Goal: Information Seeking & Learning: Learn about a topic

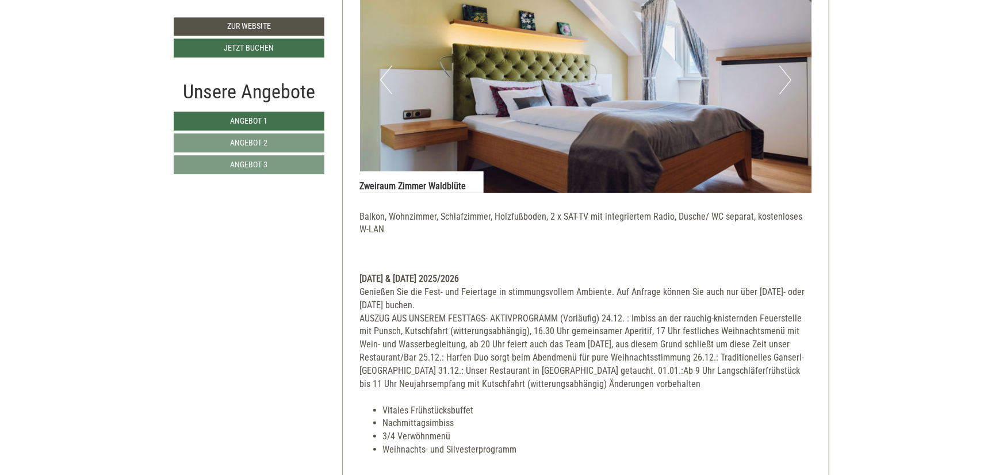
scroll to position [2711, 0]
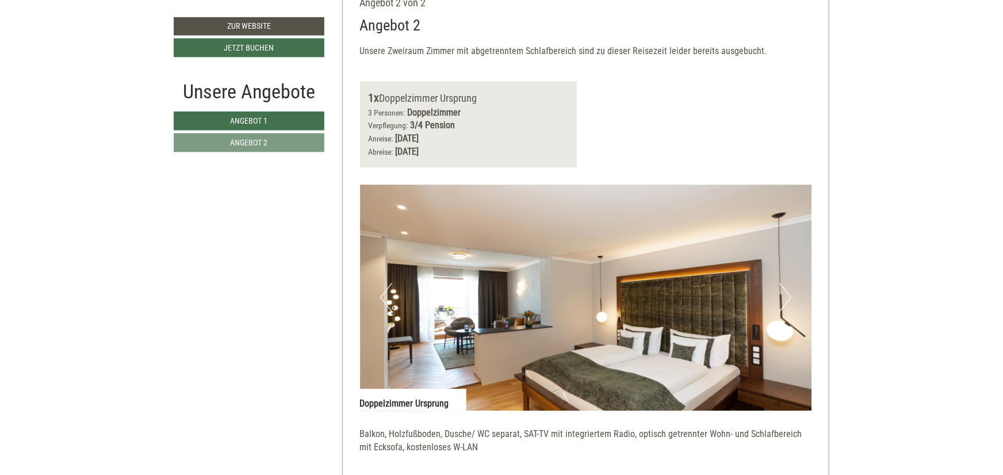
scroll to position [1835, 0]
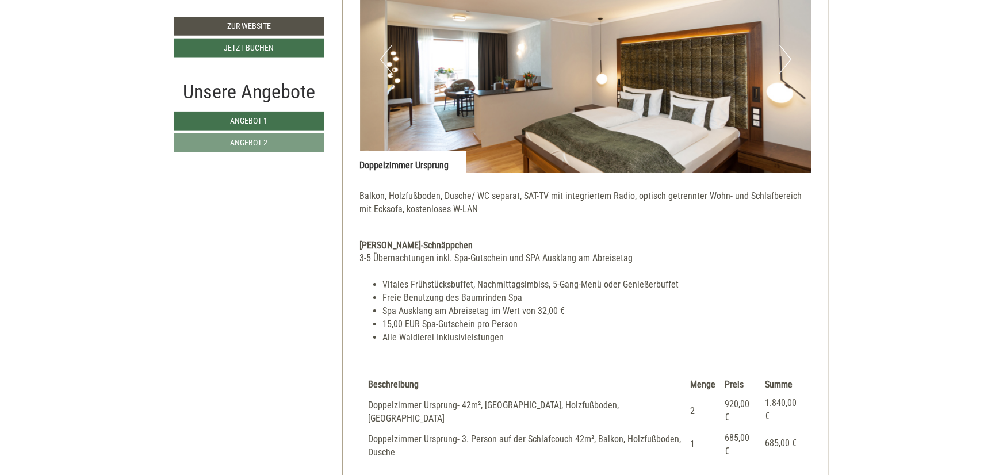
scroll to position [1961, 0]
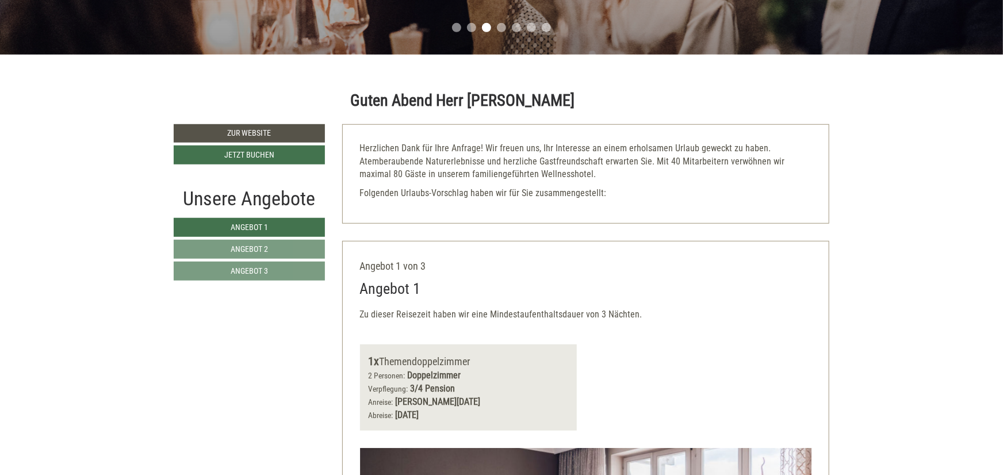
scroll to position [633, 0]
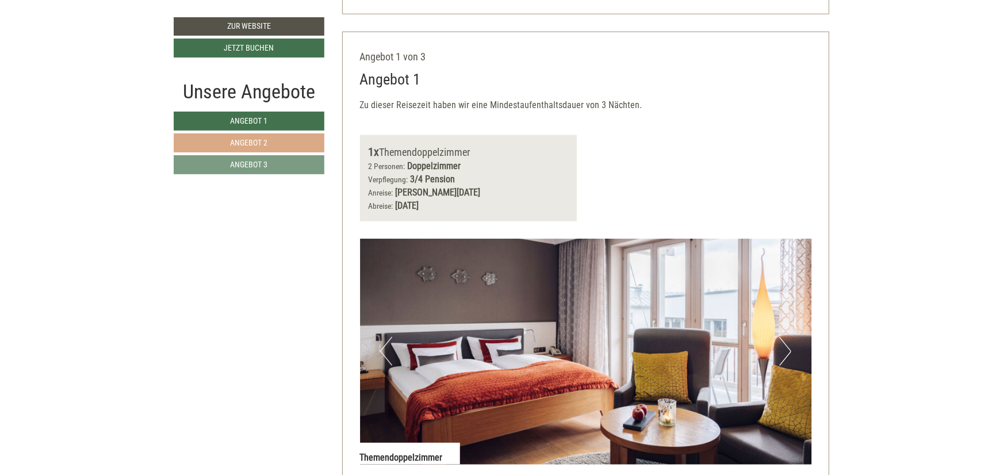
click at [282, 151] on link "Angebot 2" at bounding box center [249, 142] width 151 height 19
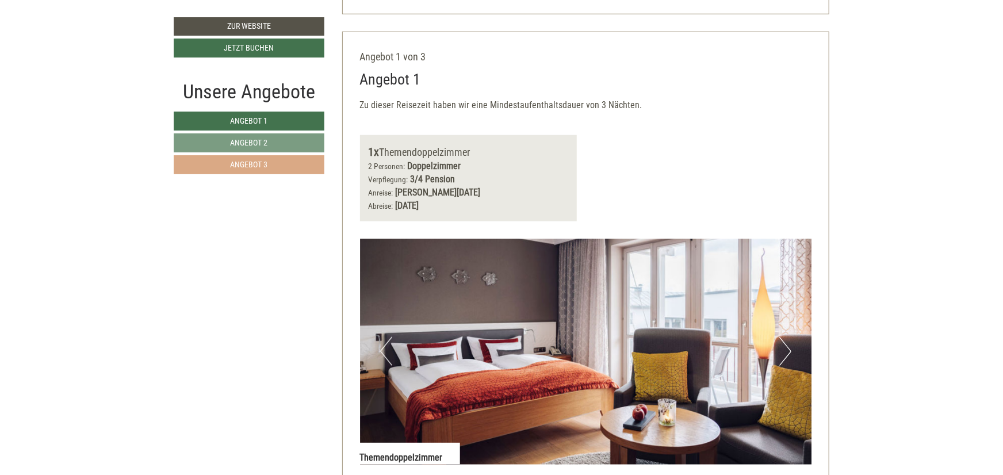
scroll to position [664, 0]
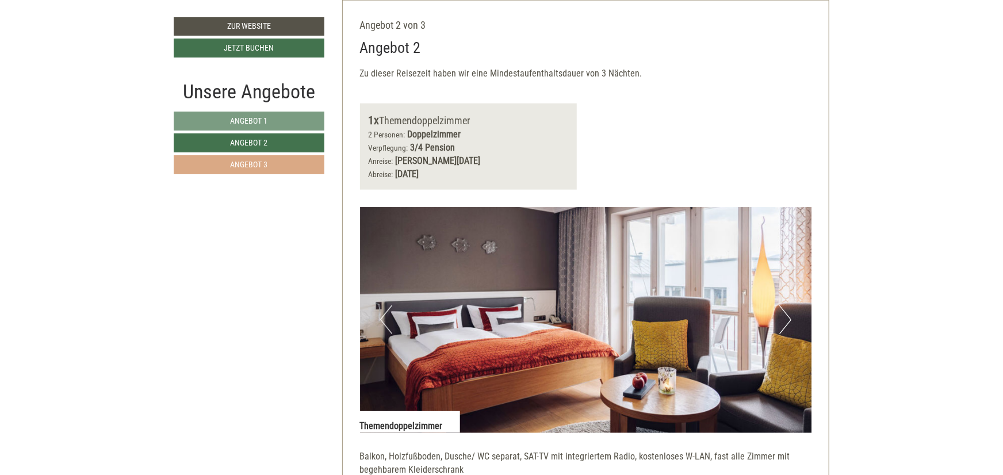
click at [271, 159] on link "Angebot 3" at bounding box center [249, 164] width 151 height 19
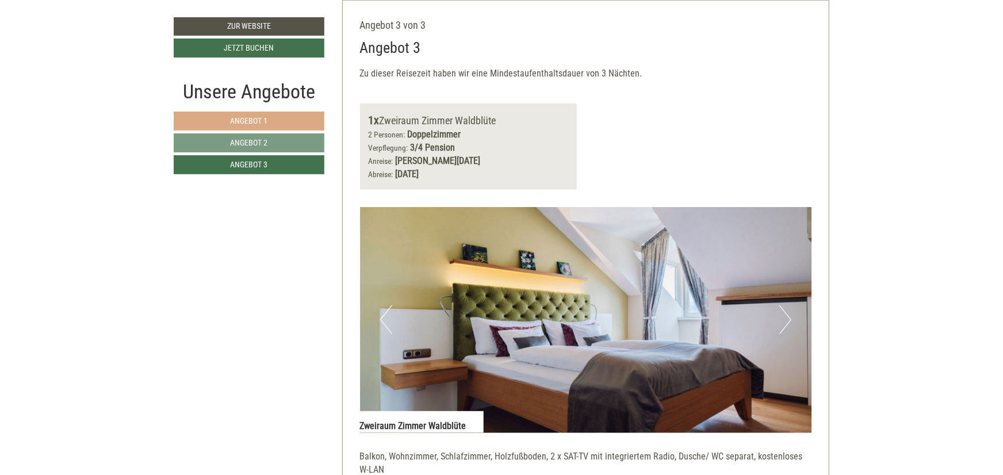
click at [263, 125] on span "Angebot 1" at bounding box center [249, 120] width 37 height 9
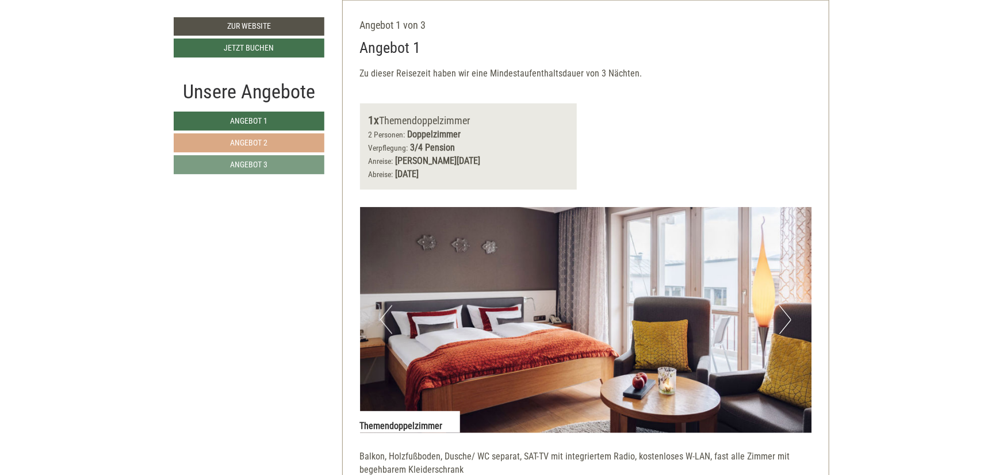
click at [305, 139] on link "Angebot 2" at bounding box center [249, 142] width 151 height 19
click at [294, 120] on link "Angebot 1" at bounding box center [249, 121] width 151 height 19
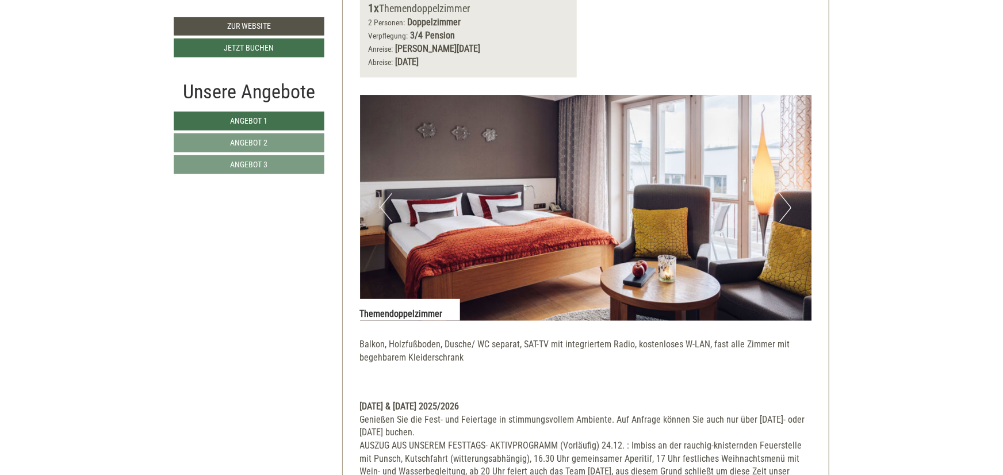
scroll to position [759, 0]
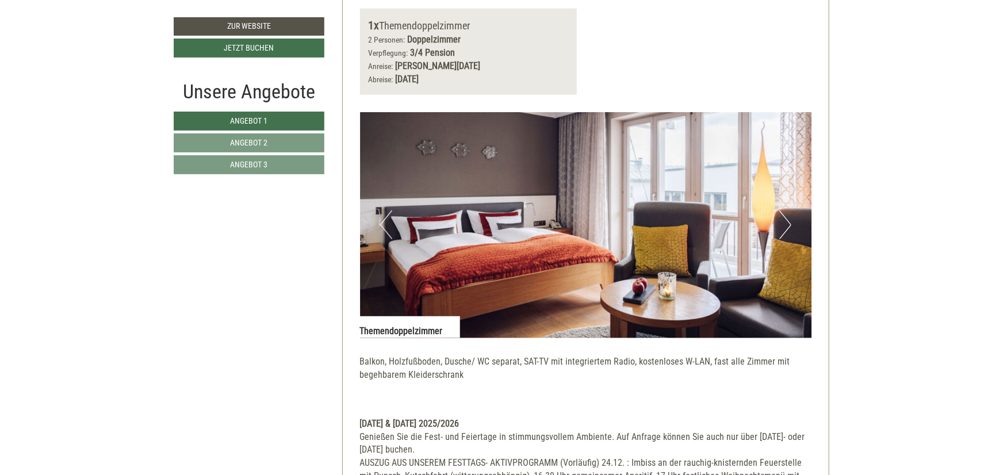
click at [791, 220] on button "Next" at bounding box center [785, 225] width 12 height 29
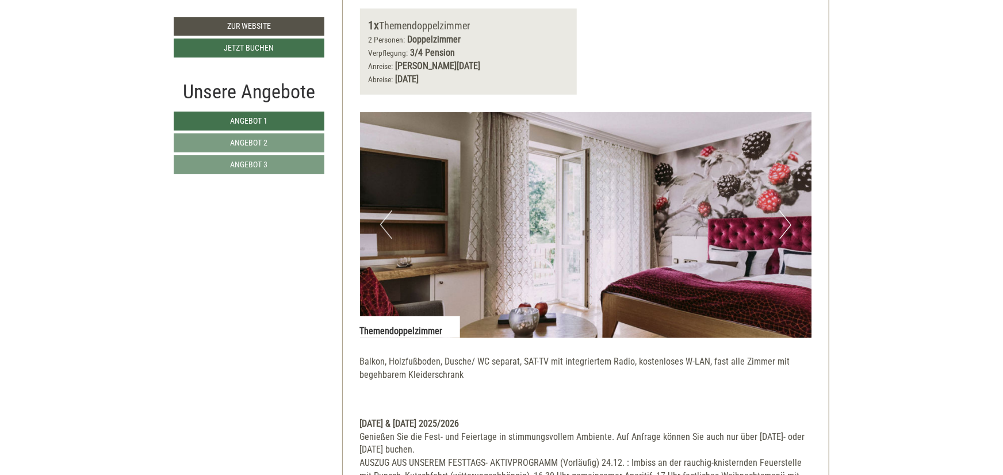
click at [791, 220] on button "Next" at bounding box center [785, 225] width 12 height 29
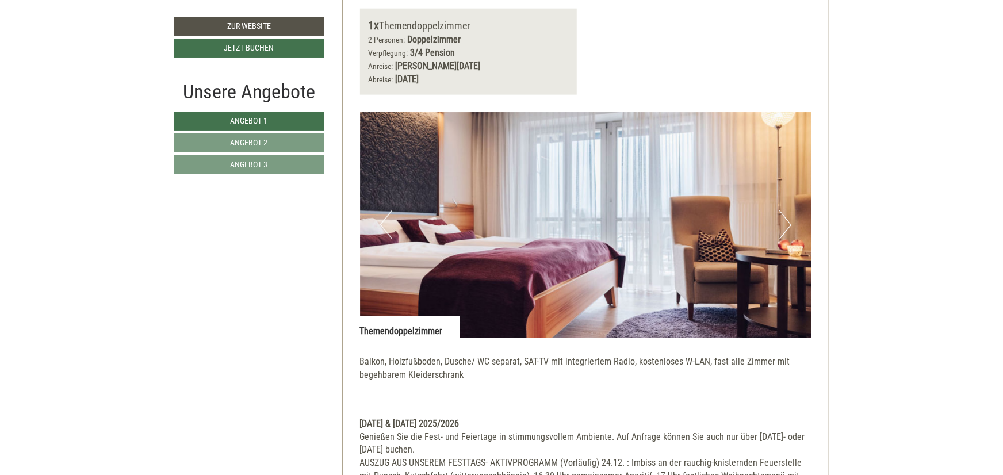
click at [791, 220] on button "Next" at bounding box center [785, 225] width 12 height 29
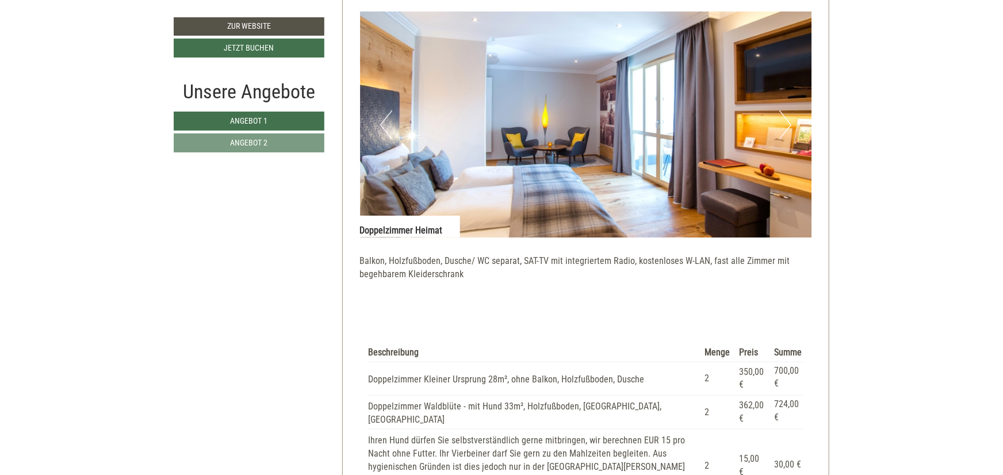
scroll to position [2657, 0]
